Goal: Information Seeking & Learning: Learn about a topic

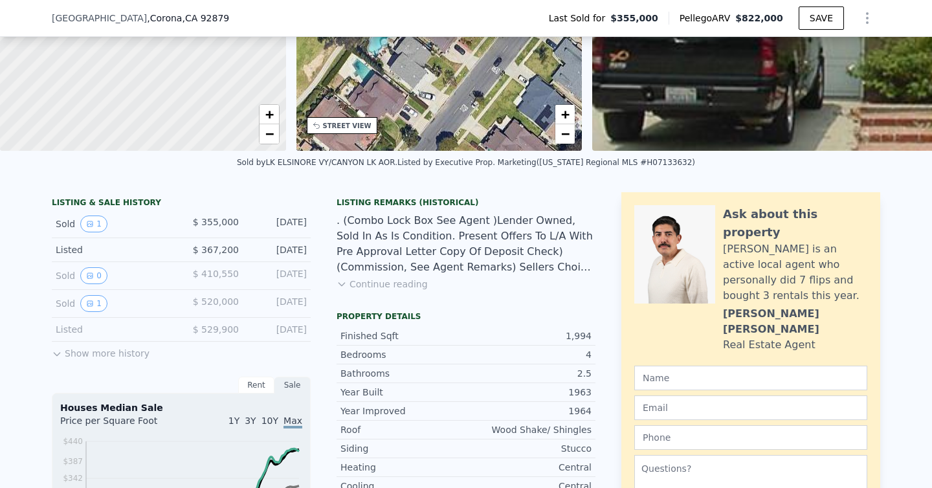
scroll to position [172, 0]
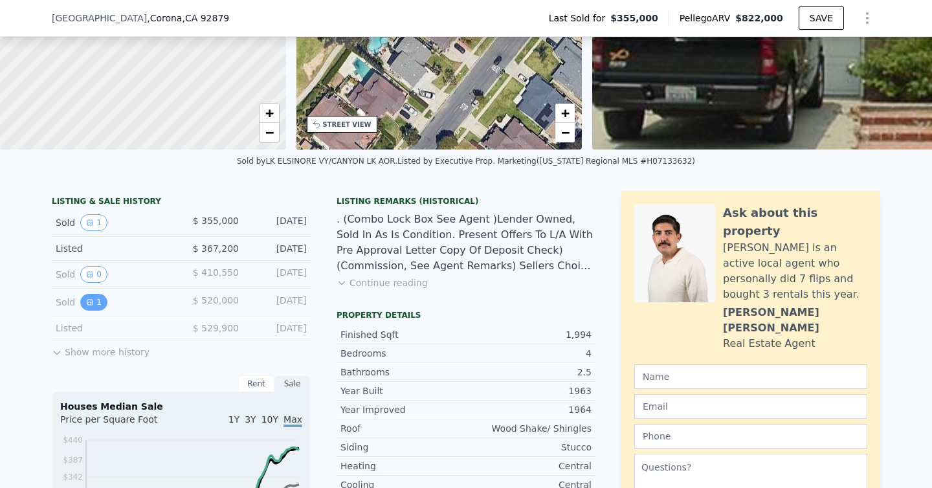
click at [98, 300] on button "1" at bounding box center [93, 302] width 27 height 17
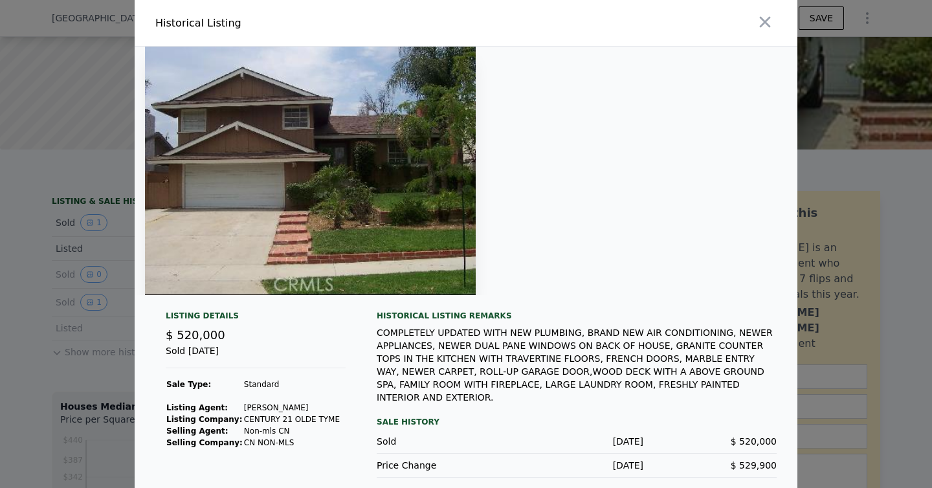
click at [302, 210] on img at bounding box center [310, 171] width 331 height 249
click at [761, 24] on icon "button" at bounding box center [765, 22] width 18 height 18
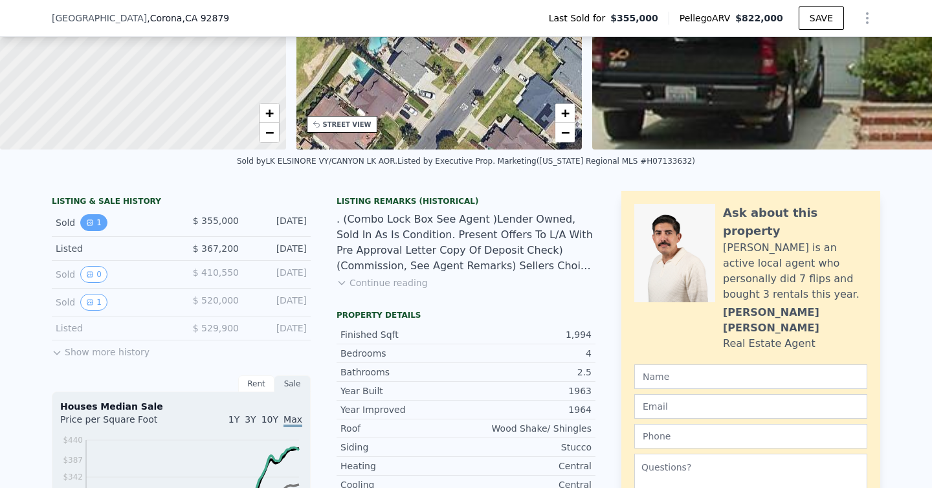
click at [87, 214] on button "1" at bounding box center [93, 222] width 27 height 17
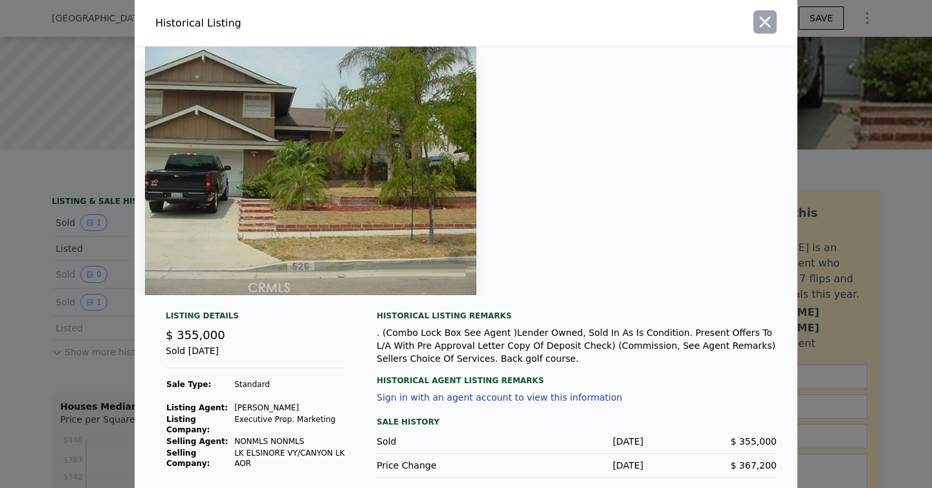
click at [771, 18] on icon "button" at bounding box center [765, 22] width 18 height 18
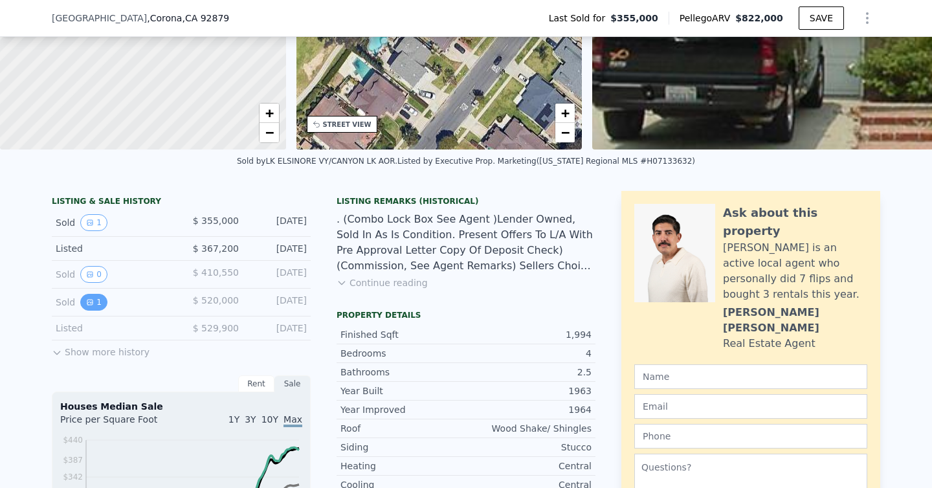
click at [94, 302] on button "1" at bounding box center [93, 302] width 27 height 17
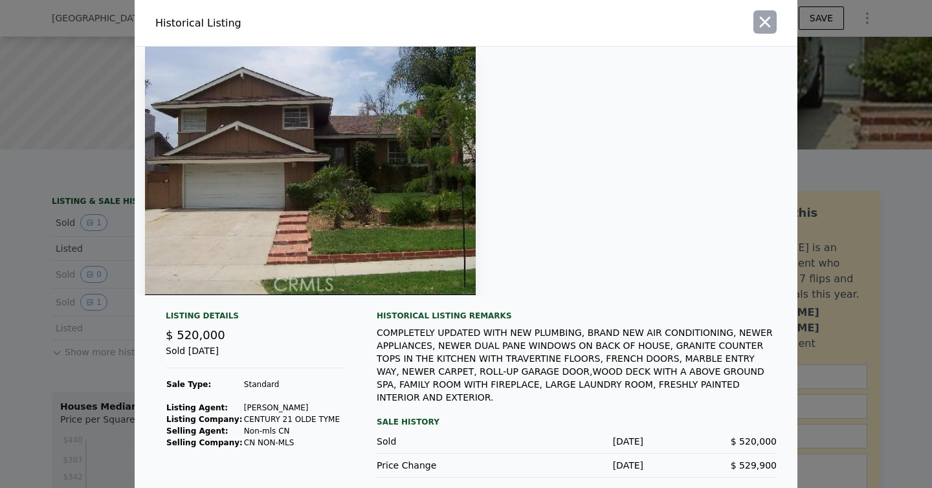
click at [763, 23] on icon "button" at bounding box center [765, 22] width 18 height 18
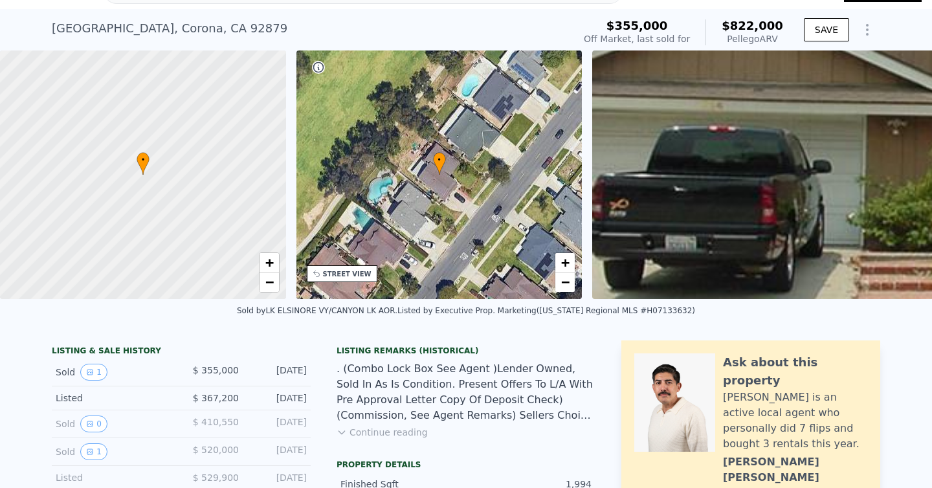
scroll to position [0, 0]
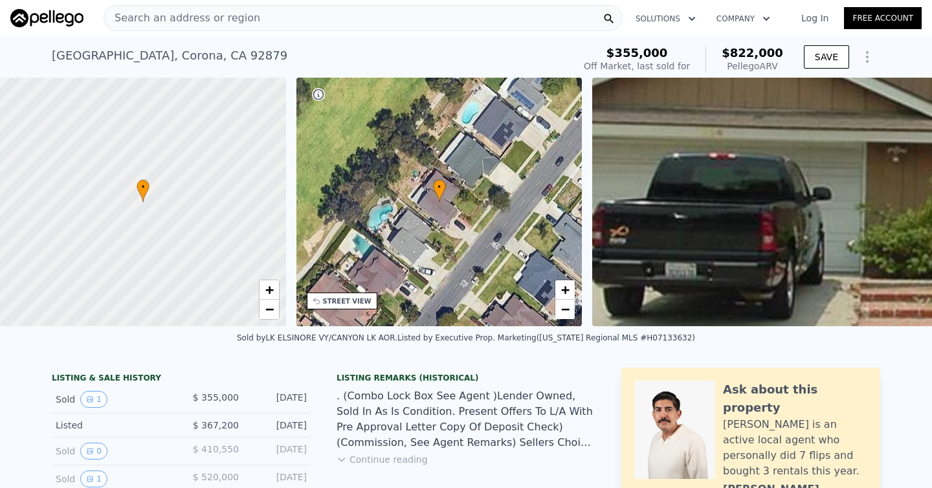
click at [263, 10] on div "Search an address or region" at bounding box center [363, 18] width 519 height 26
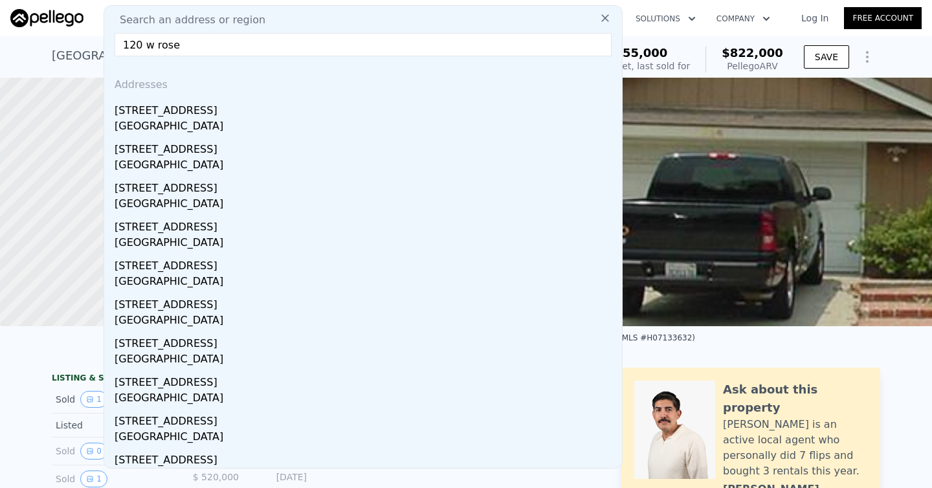
click at [151, 45] on input "120 w rose" at bounding box center [363, 44] width 497 height 23
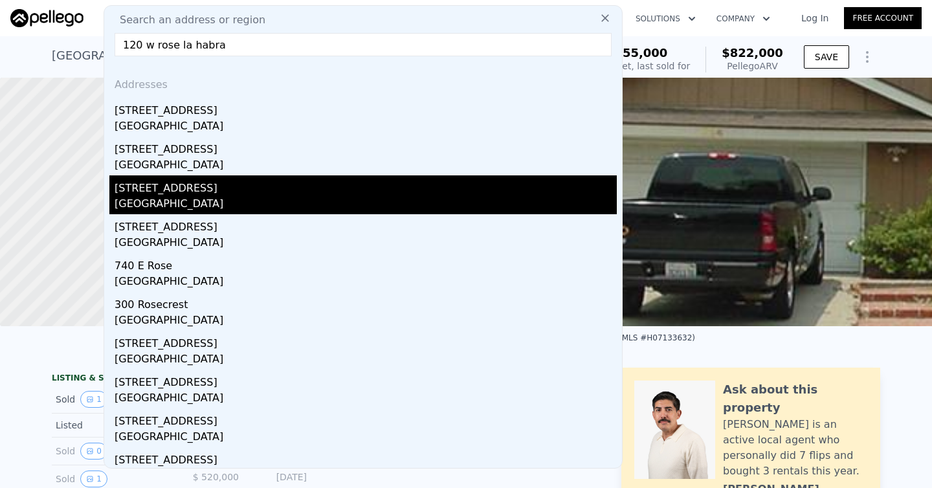
type input "120 w rose la habra"
click at [157, 196] on div "La Habra, CA 90631" at bounding box center [366, 205] width 503 height 18
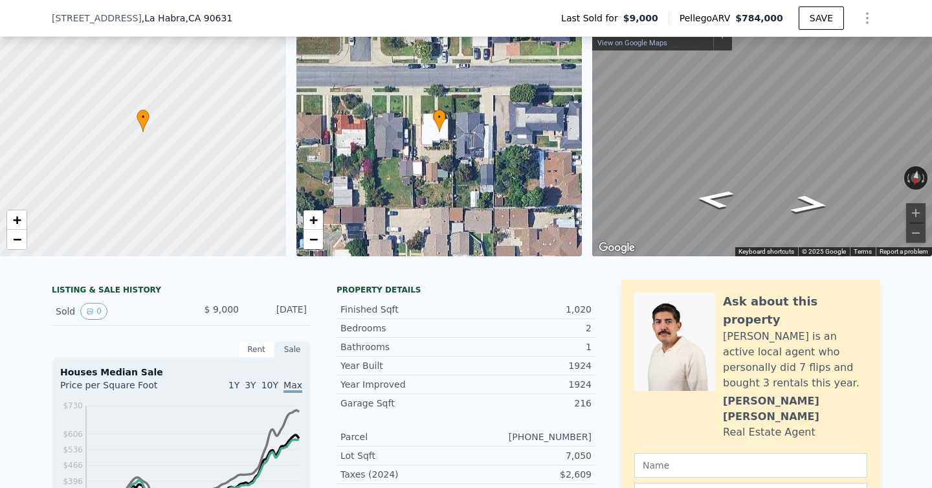
scroll to position [64, 0]
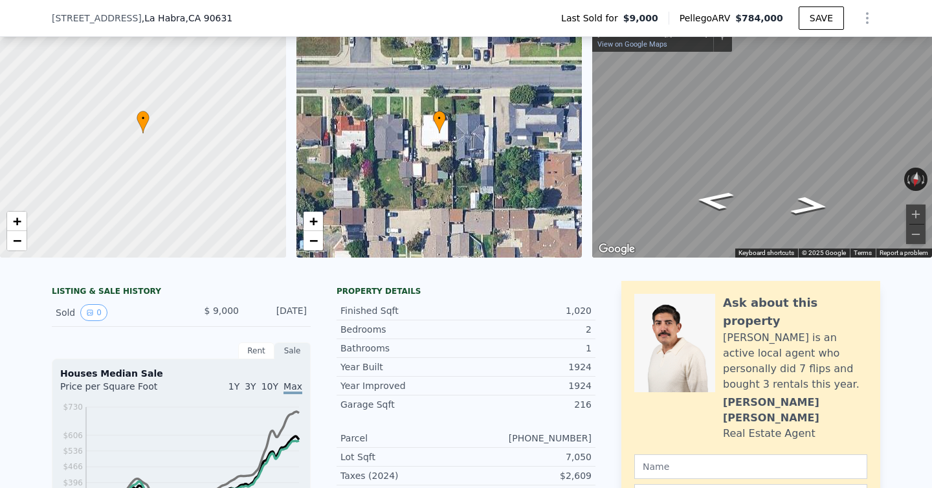
click at [265, 351] on div "Rent" at bounding box center [256, 351] width 36 height 17
click at [302, 356] on div "Sale" at bounding box center [293, 351] width 36 height 17
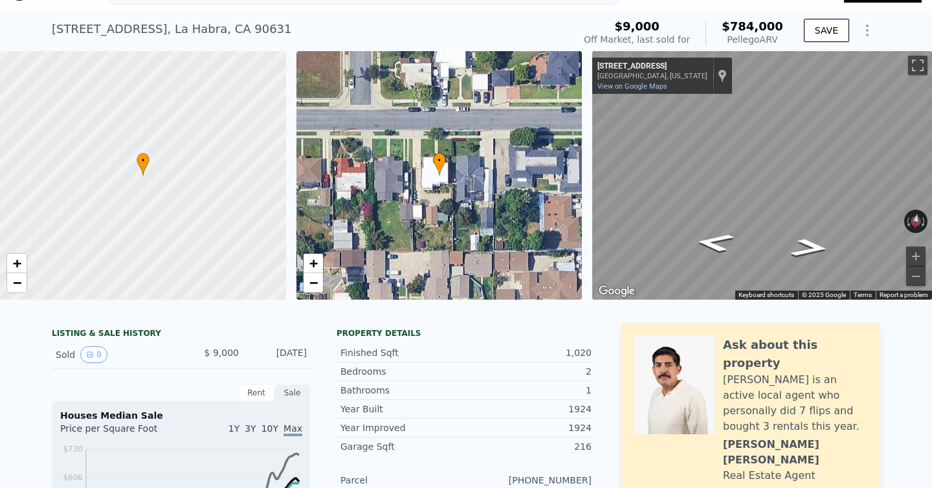
scroll to position [28, 0]
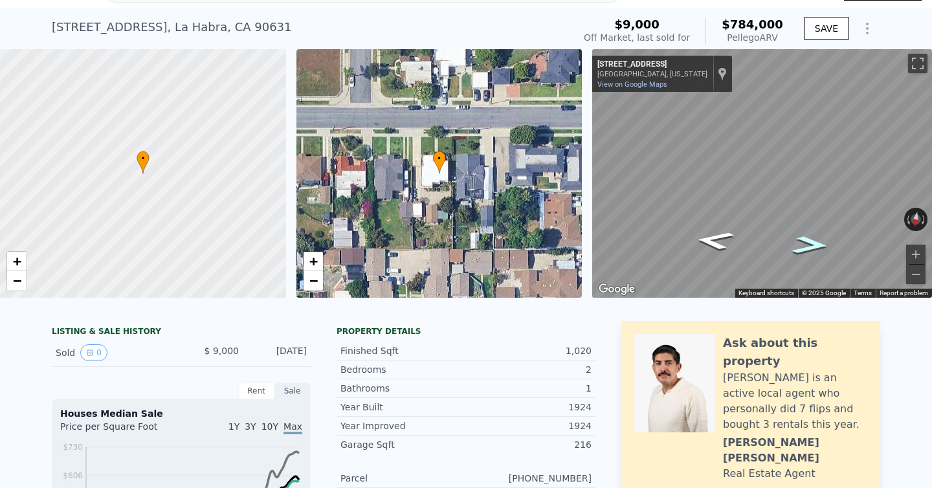
click at [822, 247] on icon "Go West, W Rose Ave" at bounding box center [810, 245] width 67 height 27
click at [822, 247] on icon "Go West, W Rose Ave" at bounding box center [809, 246] width 71 height 28
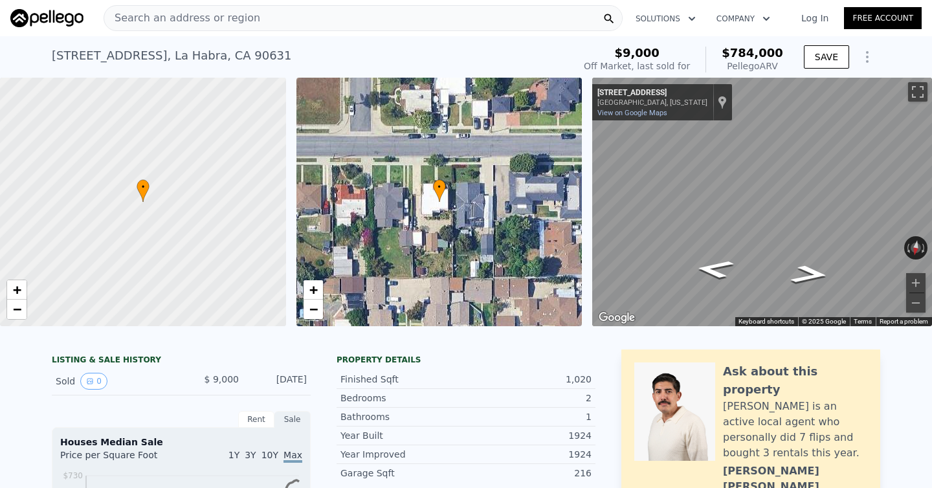
click at [447, 23] on div "Search an address or region" at bounding box center [363, 18] width 519 height 26
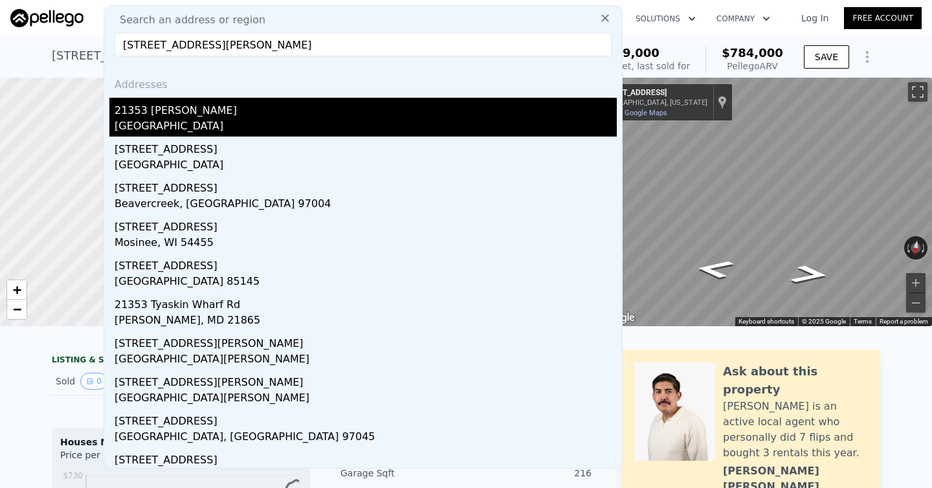
type input "21353 kimberly rd"
click at [198, 112] on div "21353 [PERSON_NAME]" at bounding box center [366, 108] width 503 height 21
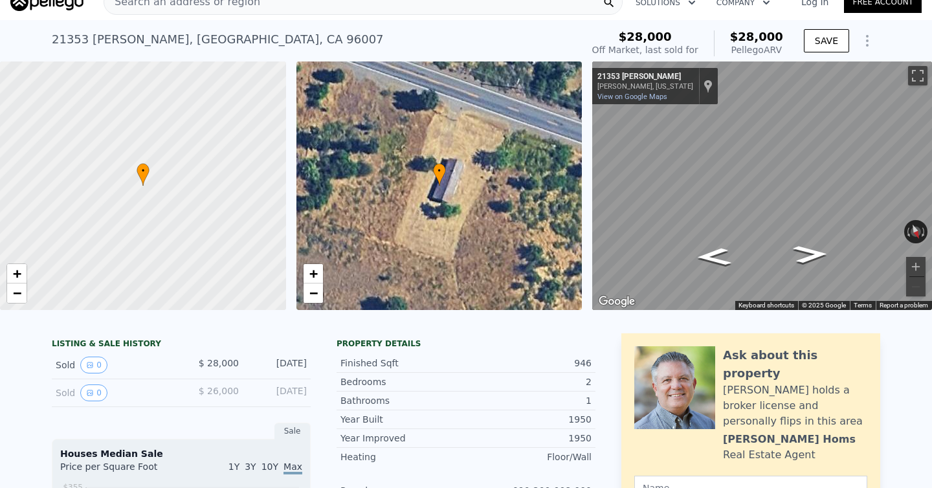
scroll to position [12, 0]
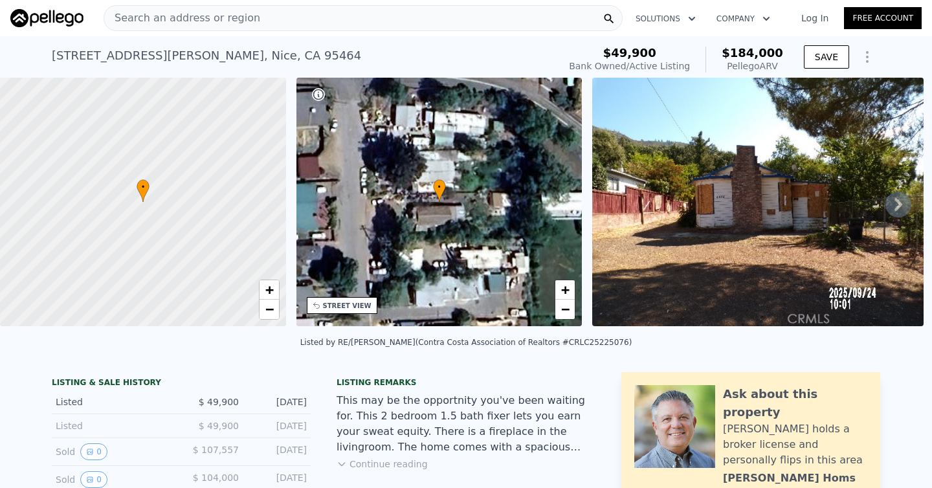
click at [438, 19] on div "Search an address or region" at bounding box center [363, 18] width 519 height 26
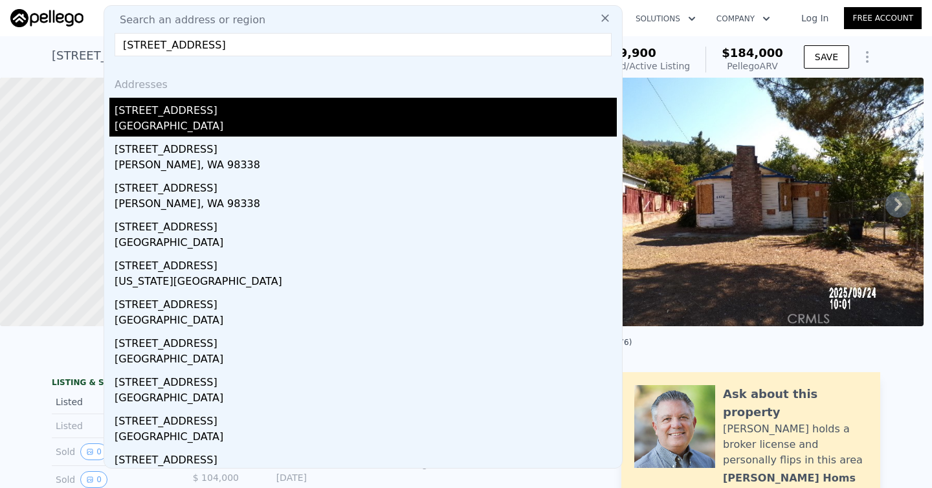
type input "[STREET_ADDRESS]"
click at [562, 106] on div "[STREET_ADDRESS]" at bounding box center [366, 108] width 503 height 21
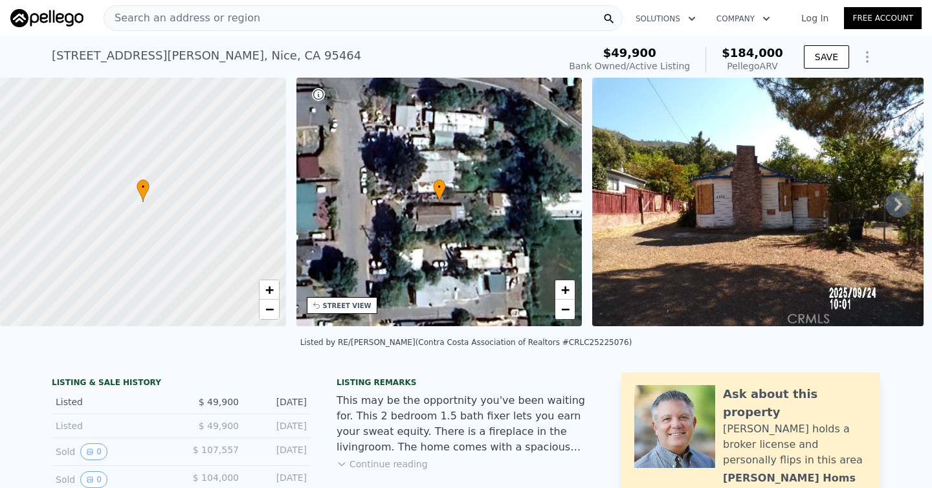
type input "2"
type input "848"
type input "1216"
type input "3255"
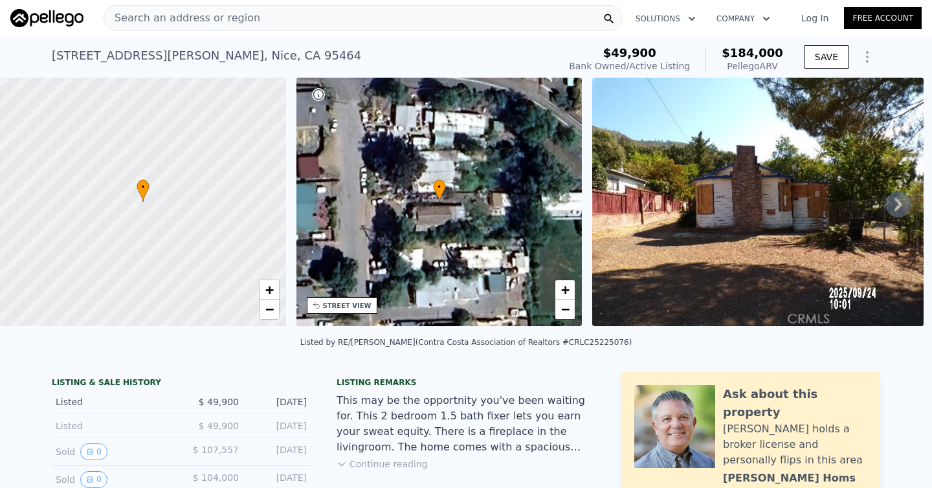
type input "6996"
type input "$ 542,000"
type input "5"
type input "$ 132,371"
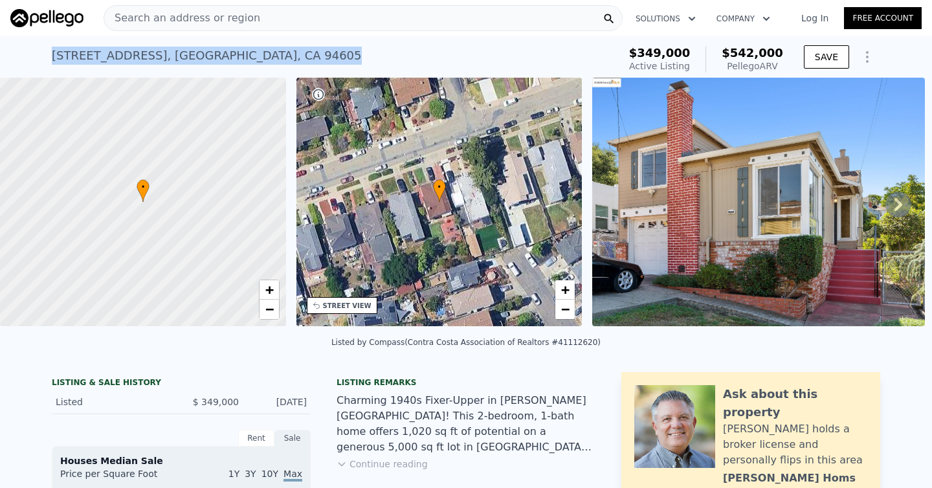
drag, startPoint x: 267, startPoint y: 51, endPoint x: 3, endPoint y: 41, distance: 265.0
click at [2, 41] on div "[STREET_ADDRESS] Active at $349k (~ARV $542k ) $349,000 Active Listing $542,000…" at bounding box center [466, 56] width 932 height 41
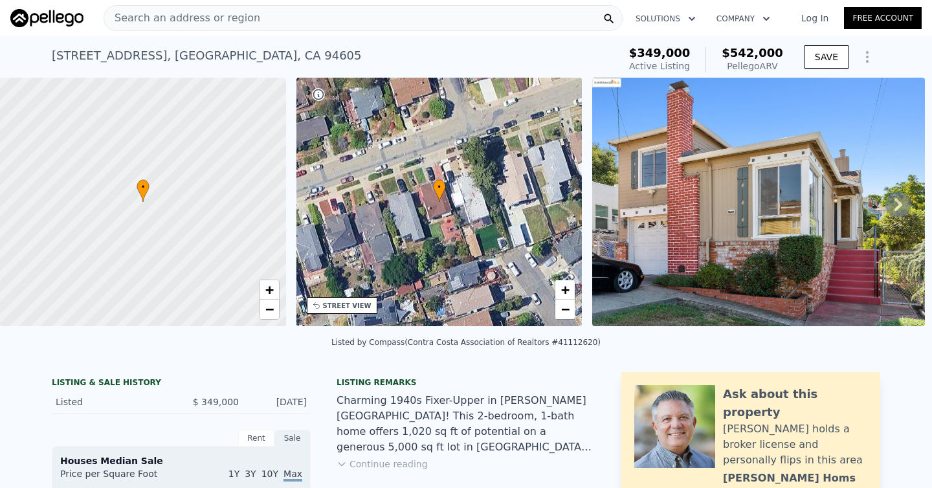
click at [549, 16] on div "Search an address or region" at bounding box center [363, 18] width 519 height 26
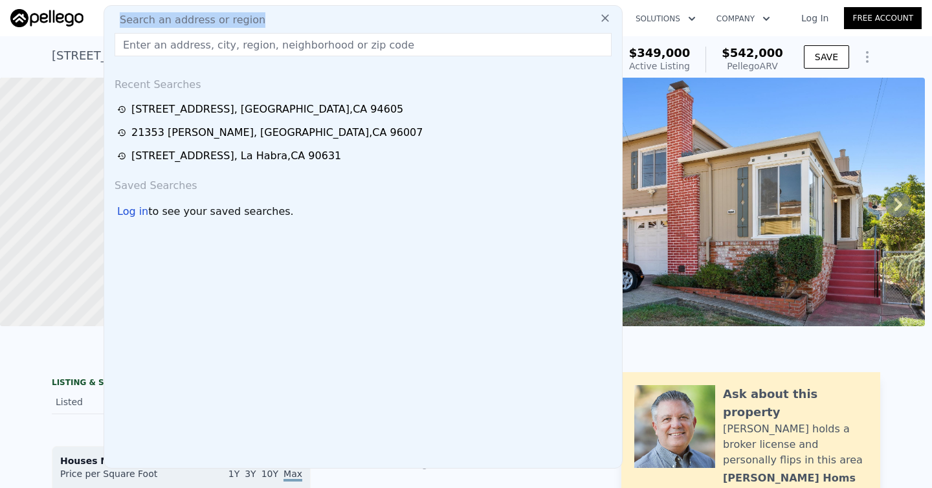
click at [549, 16] on div "Search an address or region" at bounding box center [363, 20] width 508 height 16
click at [528, 44] on input "text" at bounding box center [363, 44] width 497 height 23
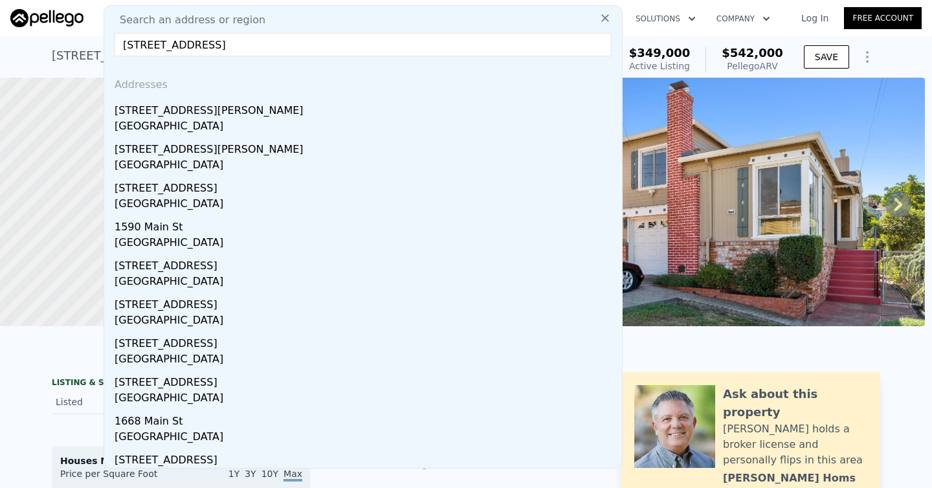
click at [322, 54] on input "[STREET_ADDRESS]" at bounding box center [363, 44] width 497 height 23
click at [171, 47] on input "[STREET_ADDRESS]" at bounding box center [363, 44] width 497 height 23
type input "[STREET_ADDRESS]"
